Goal: Task Accomplishment & Management: Manage account settings

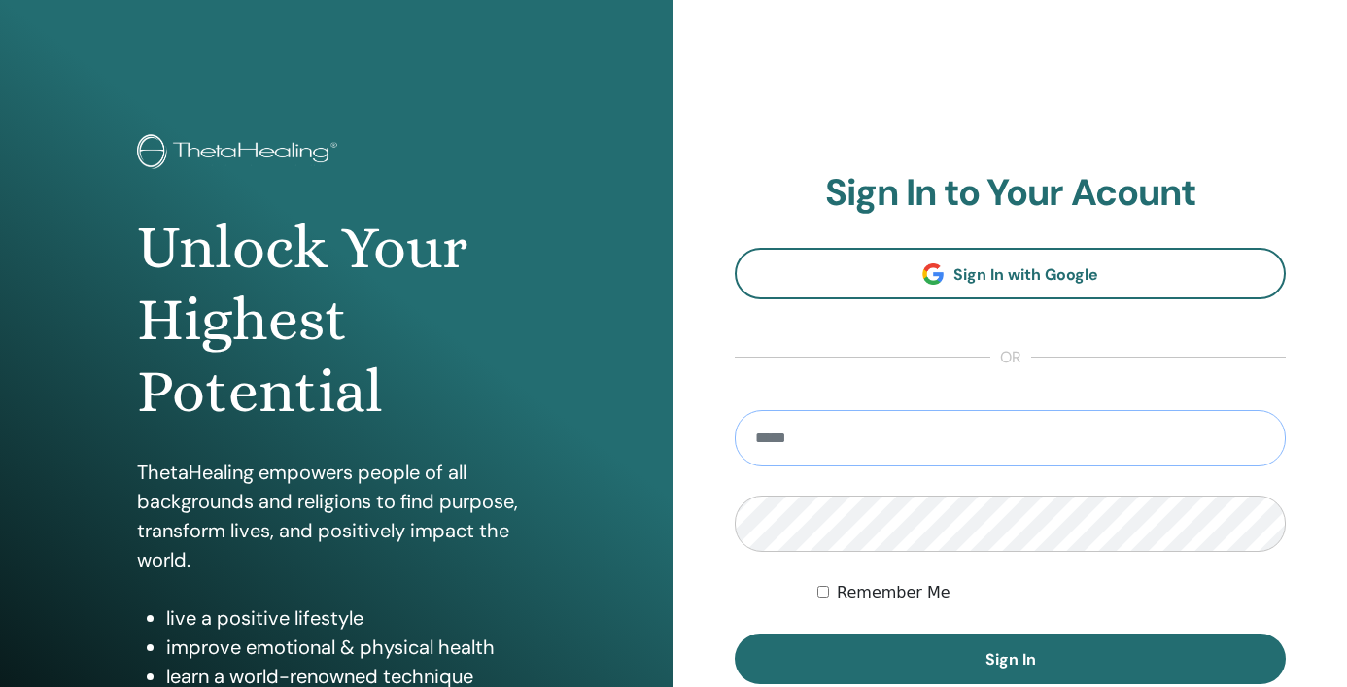
type input "**********"
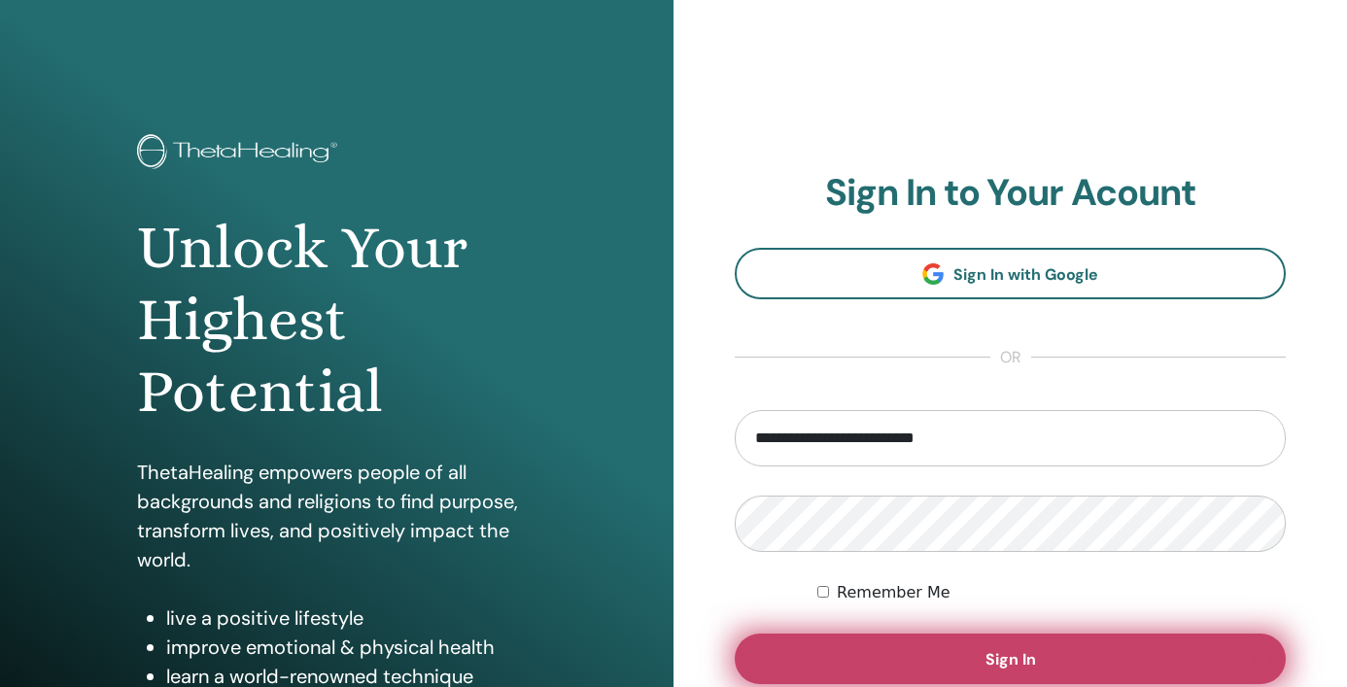
click at [1026, 659] on span "Sign In" at bounding box center [1010, 659] width 51 height 20
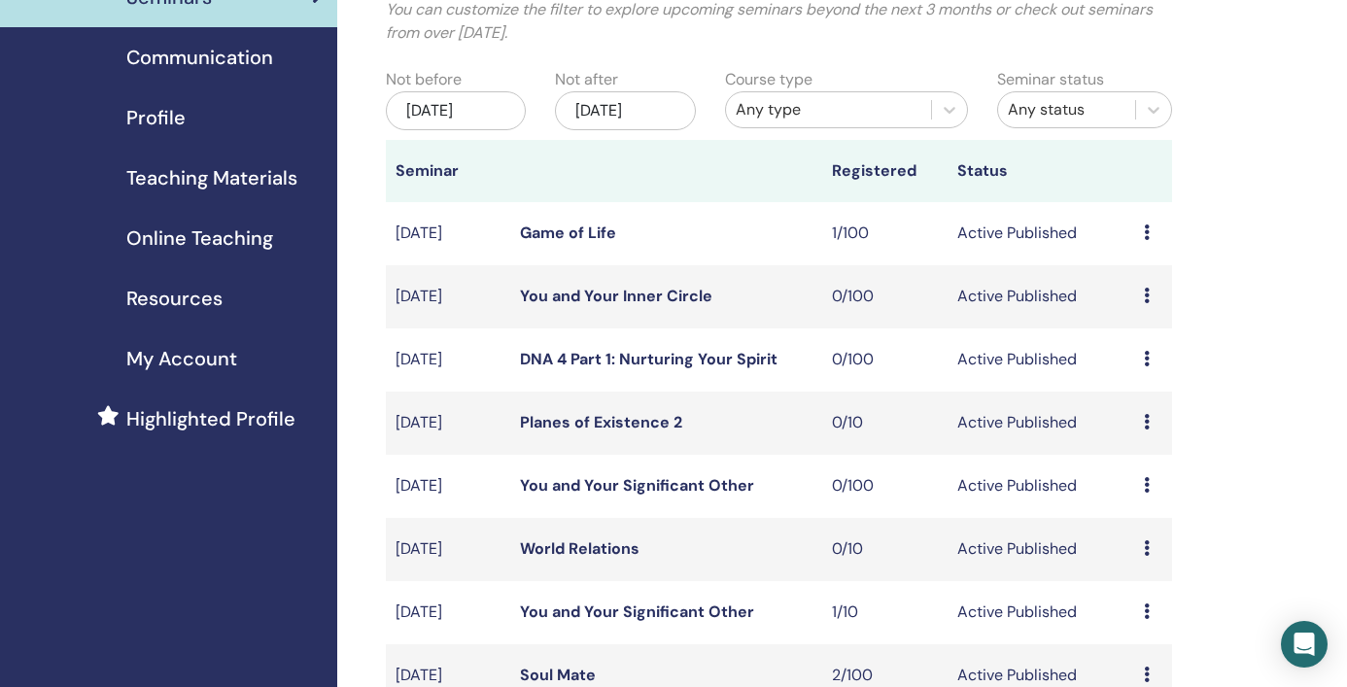
scroll to position [158, 0]
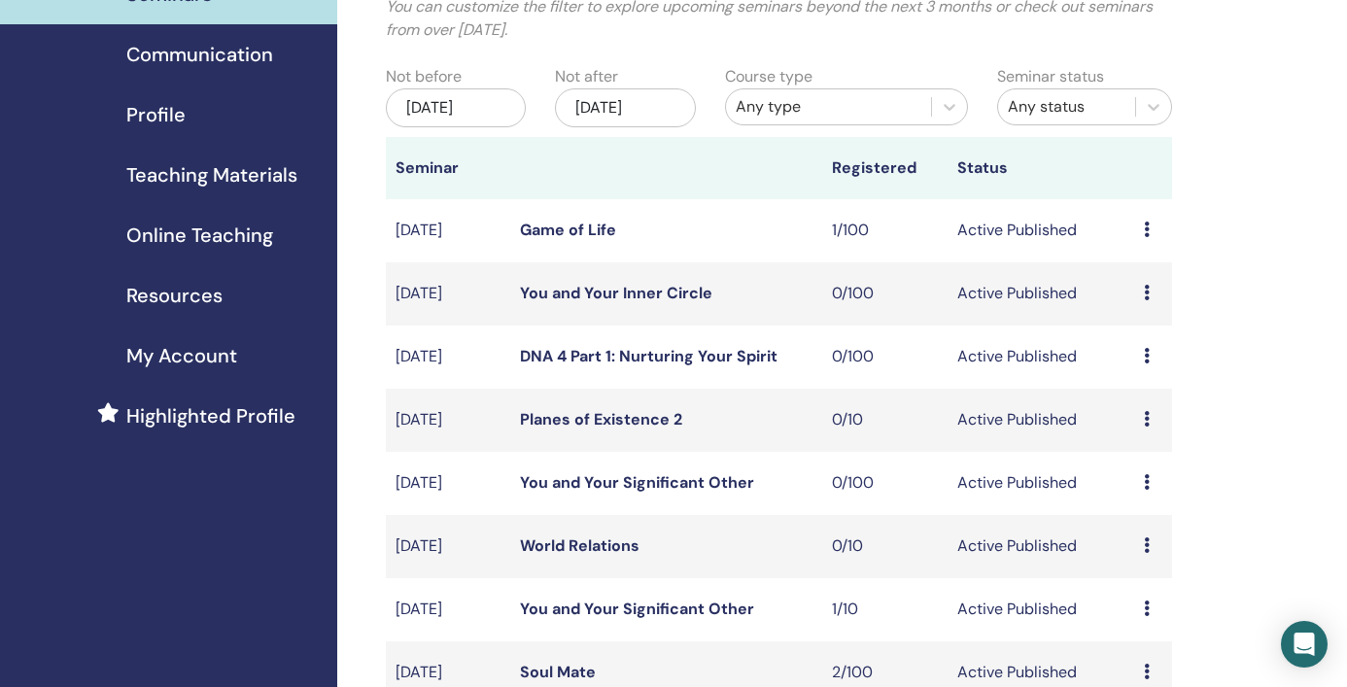
click at [668, 108] on div "Dec/03, 2025" at bounding box center [625, 107] width 141 height 39
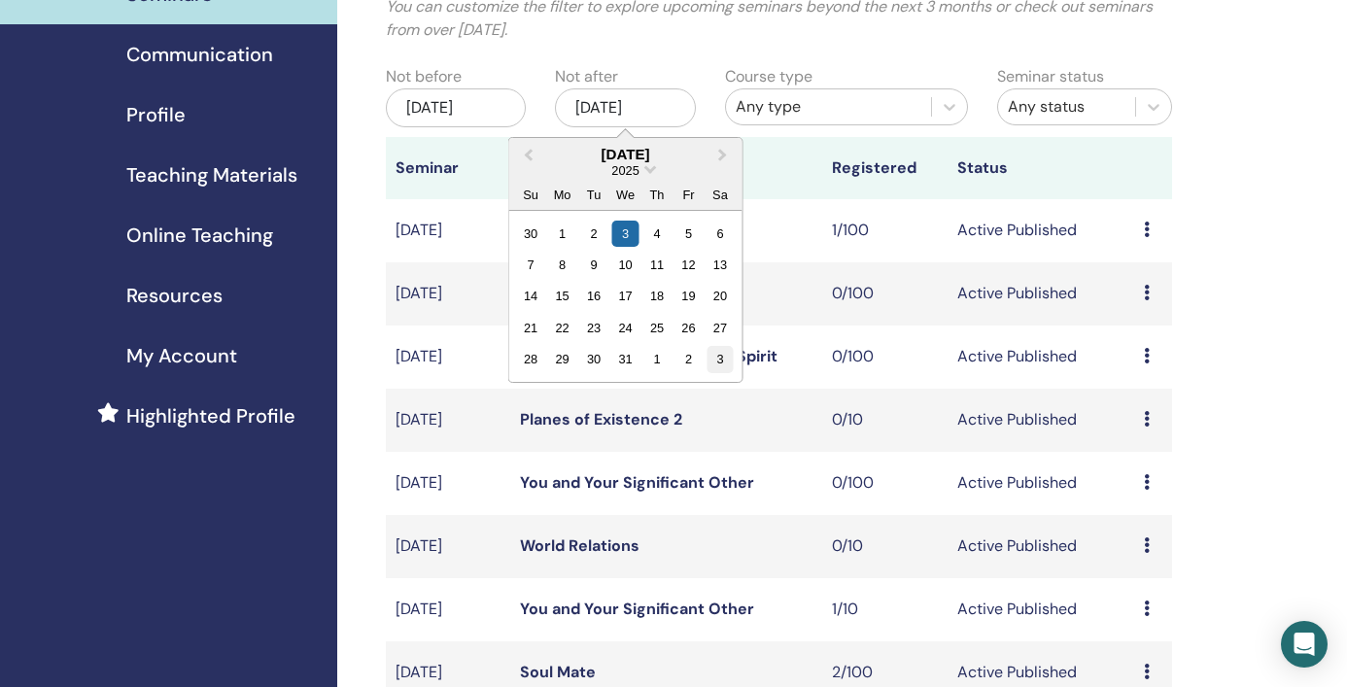
click at [722, 363] on div "3" at bounding box center [720, 359] width 26 height 26
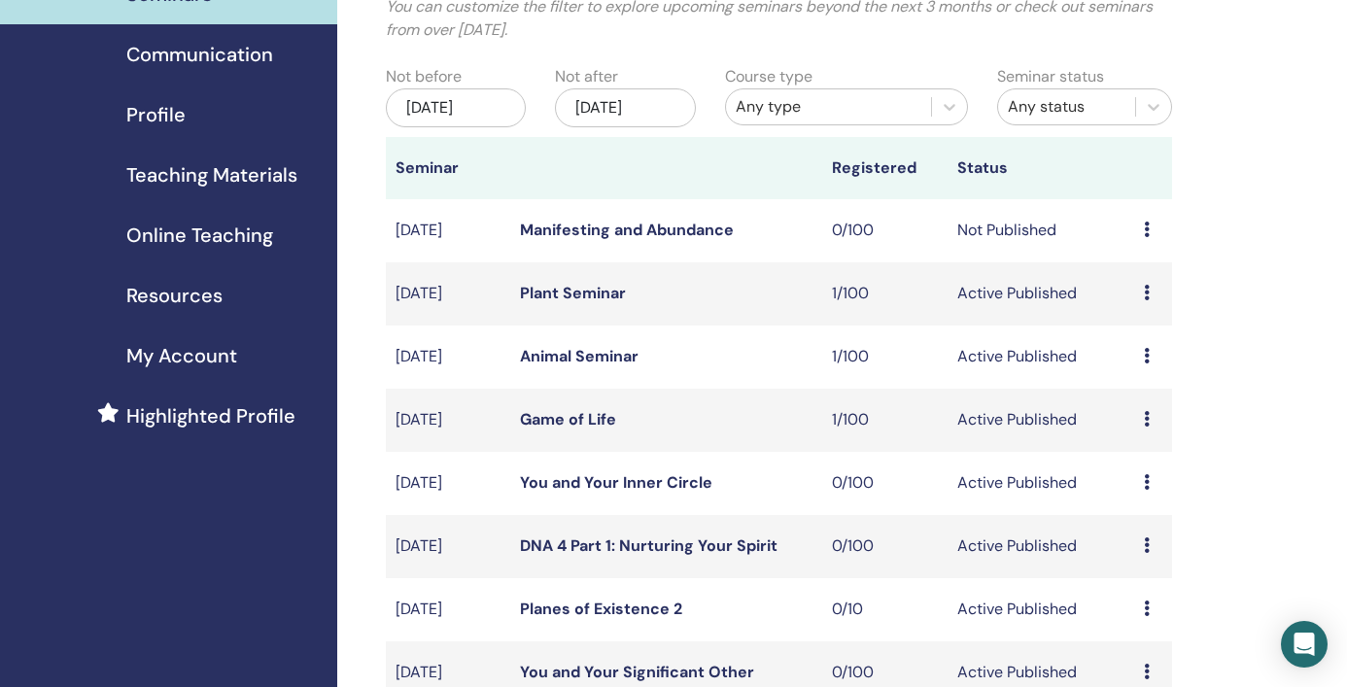
click at [560, 290] on link "Plant Seminar" at bounding box center [573, 293] width 106 height 20
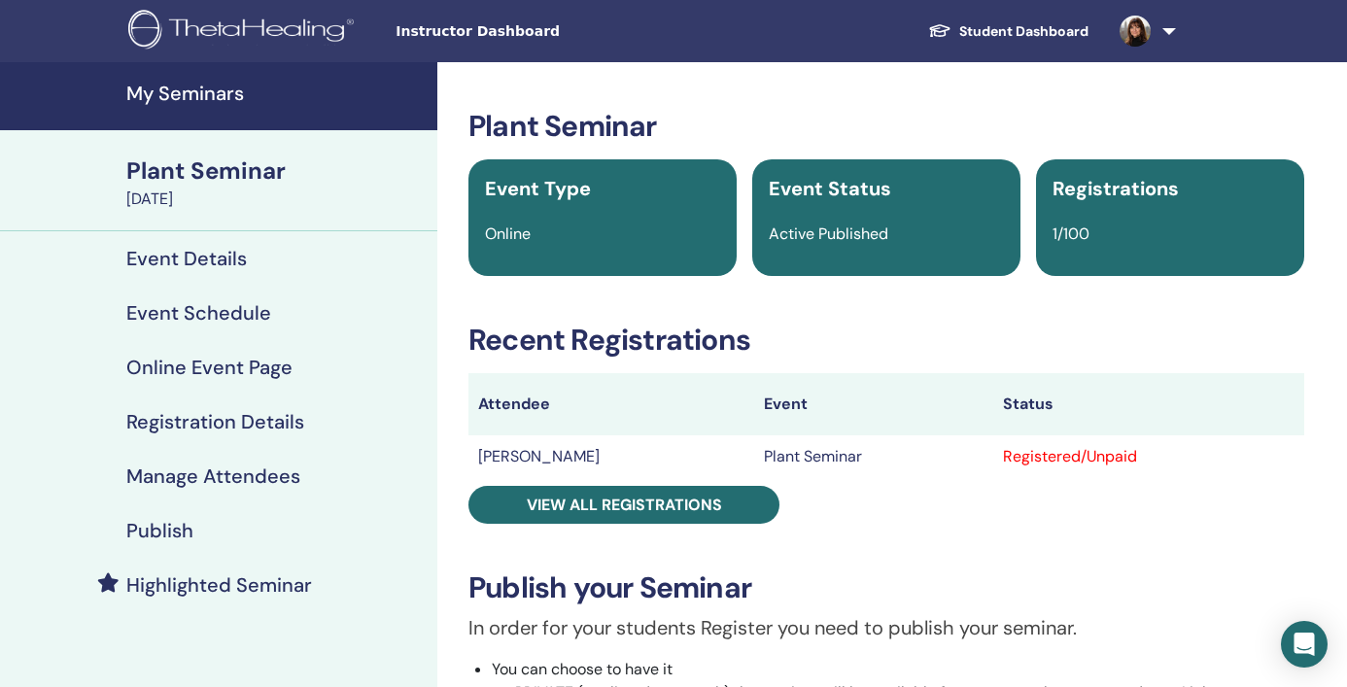
click at [215, 414] on h4 "Registration Details" at bounding box center [215, 421] width 178 height 23
click at [198, 93] on h4 "My Seminars" at bounding box center [275, 93] width 299 height 23
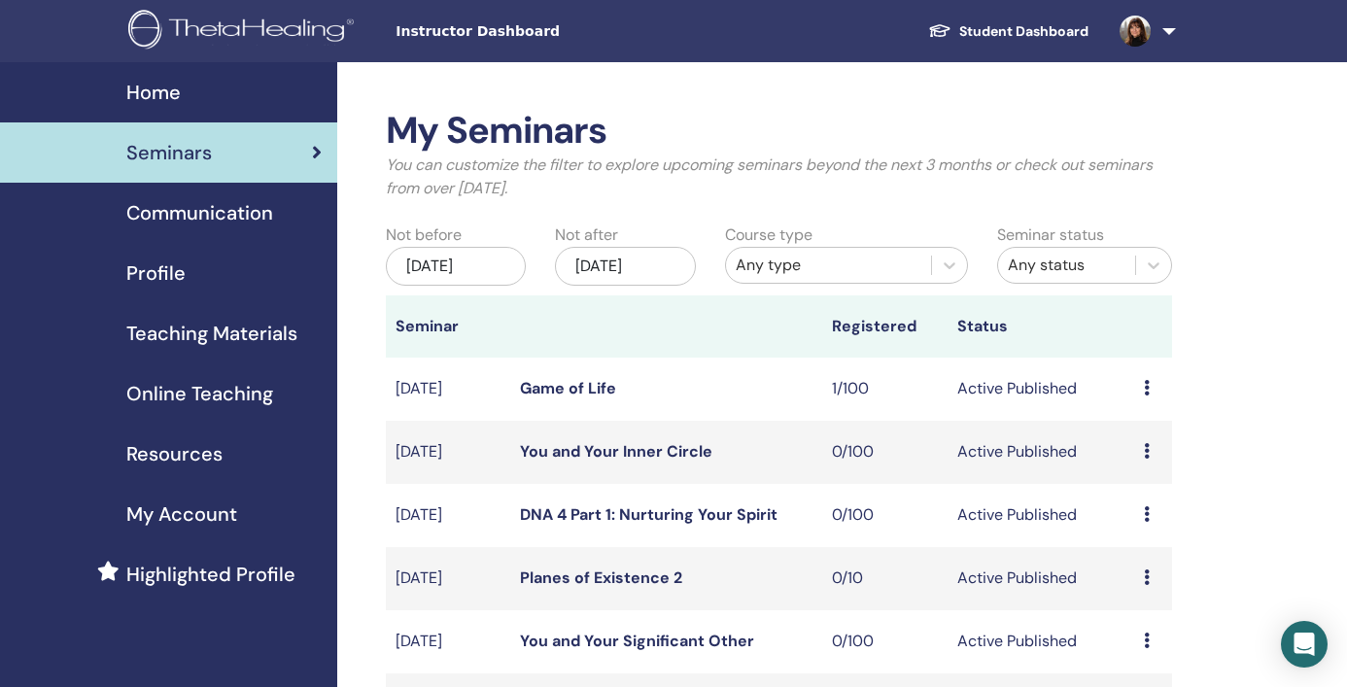
click at [672, 263] on div "Dec/03, 2025" at bounding box center [625, 266] width 141 height 39
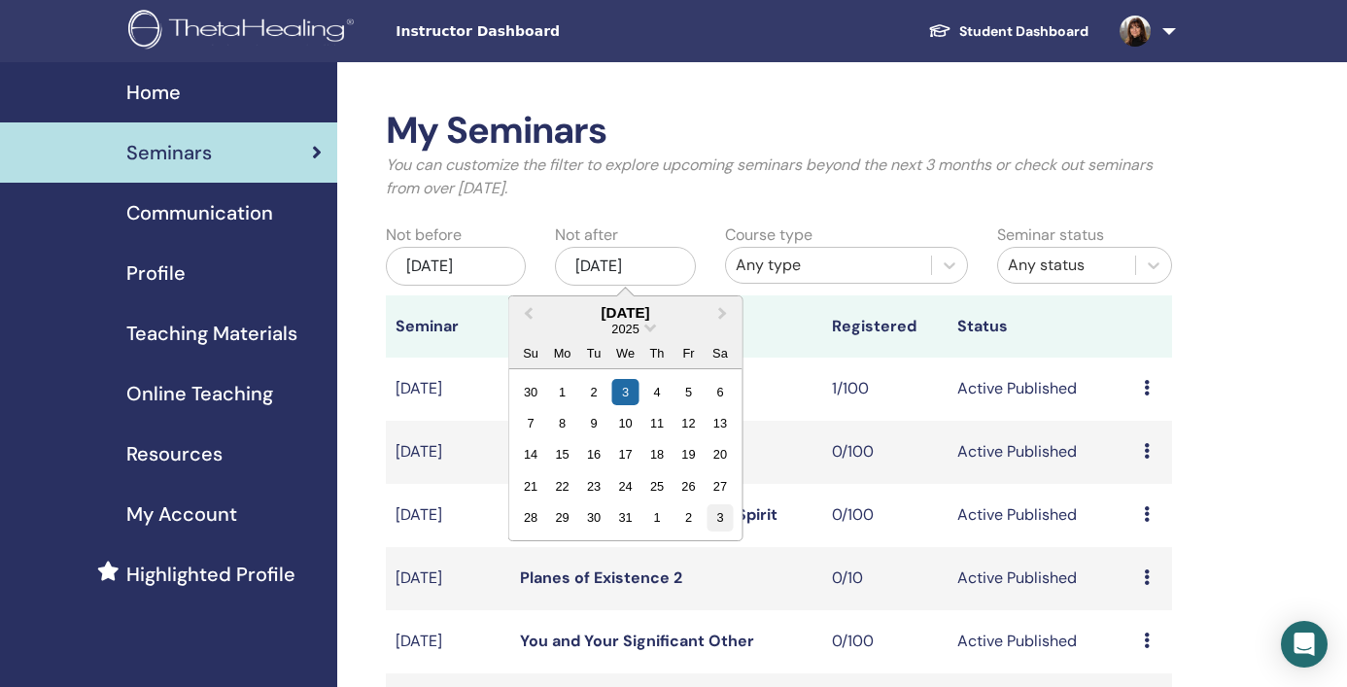
click at [727, 505] on div "3" at bounding box center [720, 517] width 26 height 26
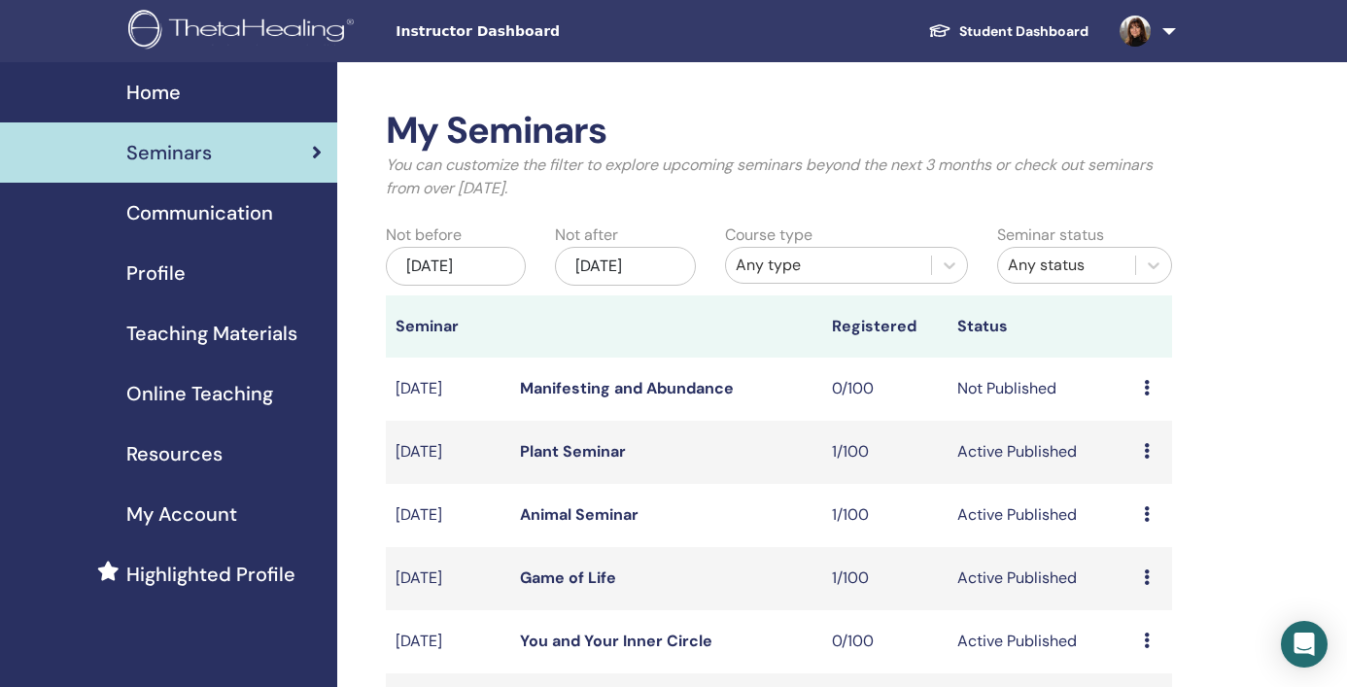
click at [563, 509] on link "Animal Seminar" at bounding box center [579, 514] width 119 height 20
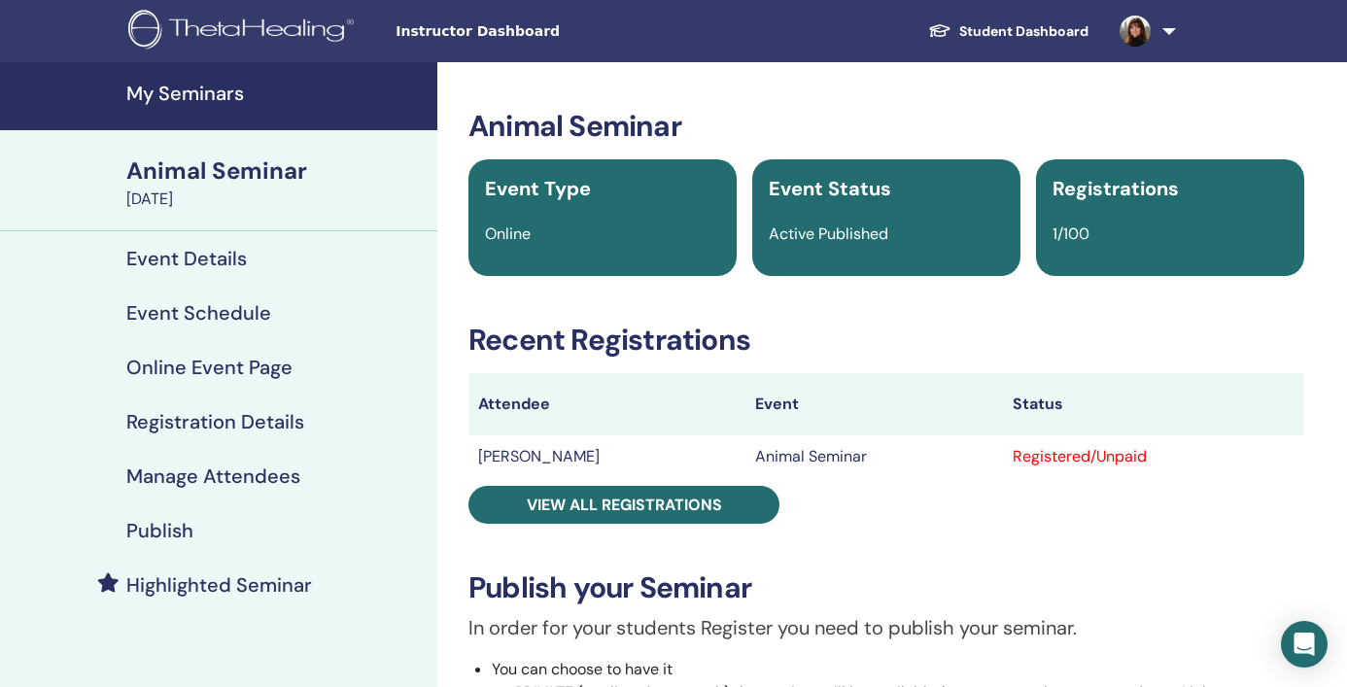
click at [187, 421] on h4 "Registration Details" at bounding box center [215, 421] width 178 height 23
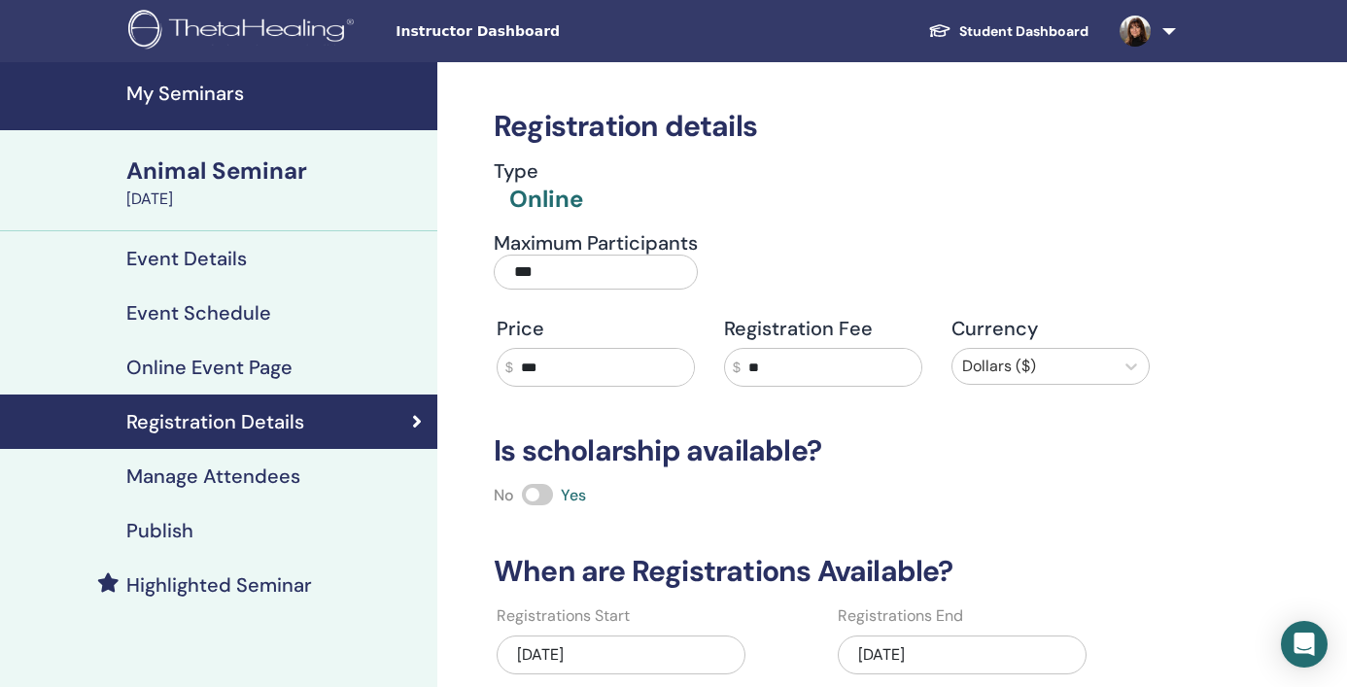
click at [204, 94] on h4 "My Seminars" at bounding box center [275, 93] width 299 height 23
